Goal: Obtain resource: Download file/media

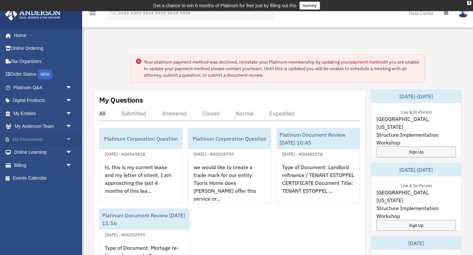
click at [71, 138] on span "arrow_drop_down" at bounding box center [72, 139] width 13 height 13
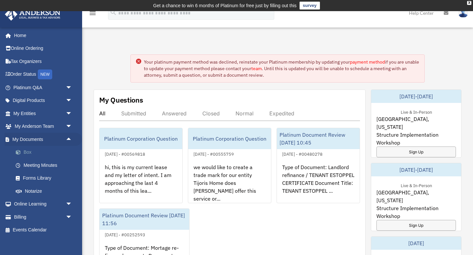
click at [28, 151] on link "Box" at bounding box center [45, 152] width 73 height 13
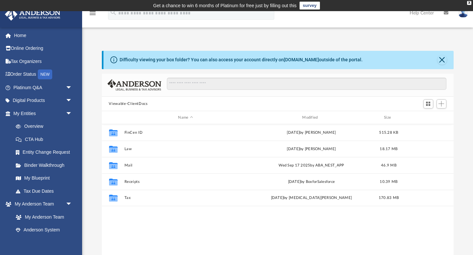
scroll to position [149, 352]
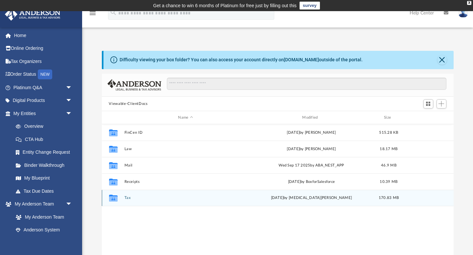
click at [126, 198] on button "Tax" at bounding box center [185, 198] width 123 height 4
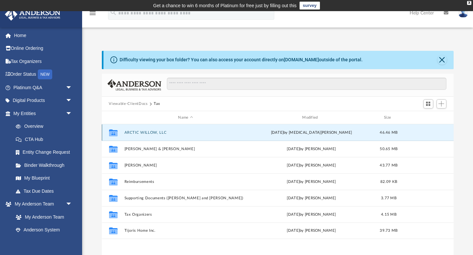
click at [165, 131] on button "ARCTIC WILLOW, LLC" at bounding box center [185, 133] width 123 height 4
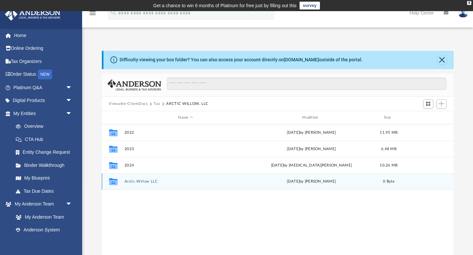
click at [143, 181] on button "Arctic Willow LLC" at bounding box center [185, 182] width 123 height 4
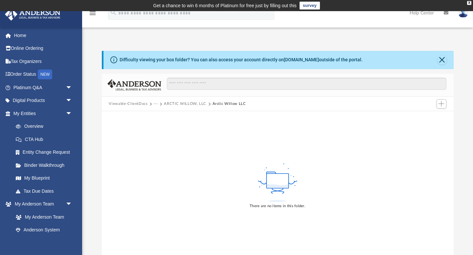
click at [232, 105] on button "Arctic Willow LLC" at bounding box center [228, 104] width 33 height 6
click at [193, 104] on button "ARCTIC WILLOW, LLC" at bounding box center [185, 104] width 42 height 6
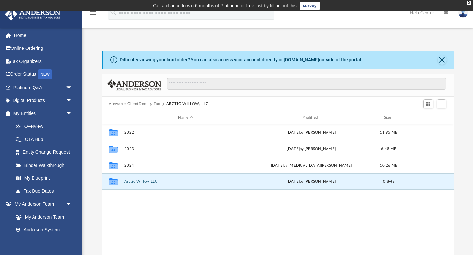
click at [143, 180] on button "Arctic Willow LLC" at bounding box center [185, 182] width 123 height 4
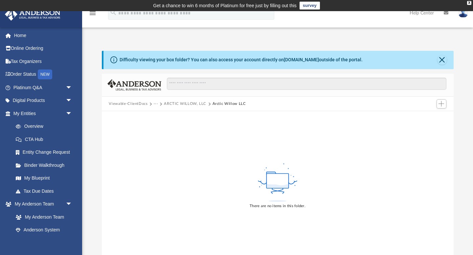
click at [183, 105] on button "ARCTIC WILLOW, LLC" at bounding box center [185, 104] width 42 height 6
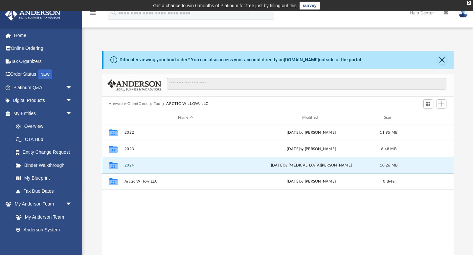
click at [129, 166] on button "2024" at bounding box center [185, 166] width 123 height 4
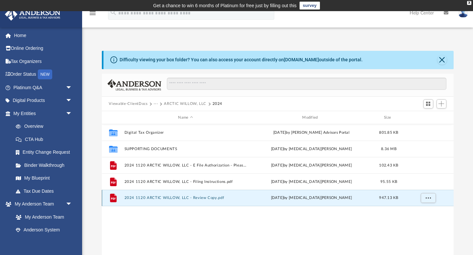
click at [209, 200] on button "2024 1120 ARCTIC WILLOW, LLC - Review Copy.pdf" at bounding box center [185, 198] width 123 height 4
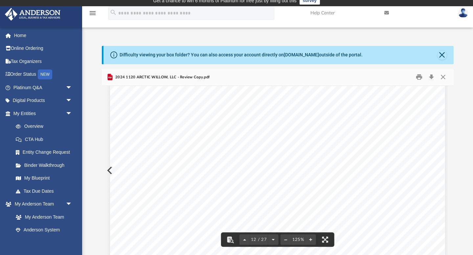
scroll to position [5169, 0]
